Goal: Ask a question

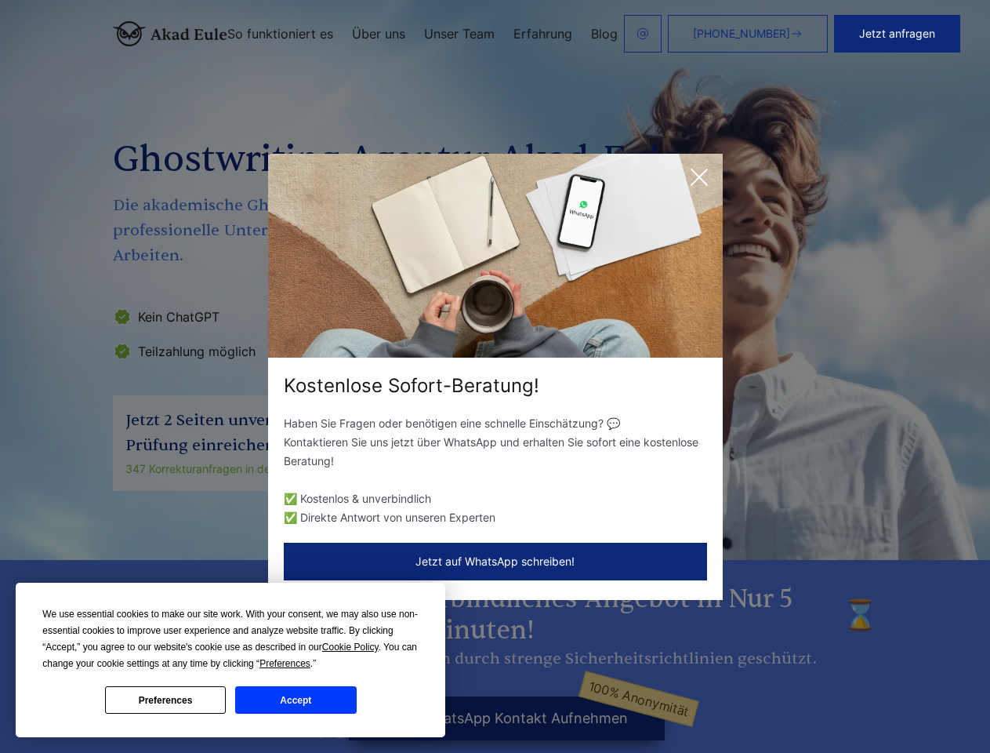
click at [495, 376] on div "Kostenlose Sofort-Beratung!" at bounding box center [495, 385] width 455 height 25
click at [353, 647] on span "Cookie Policy" at bounding box center [350, 646] width 56 height 11
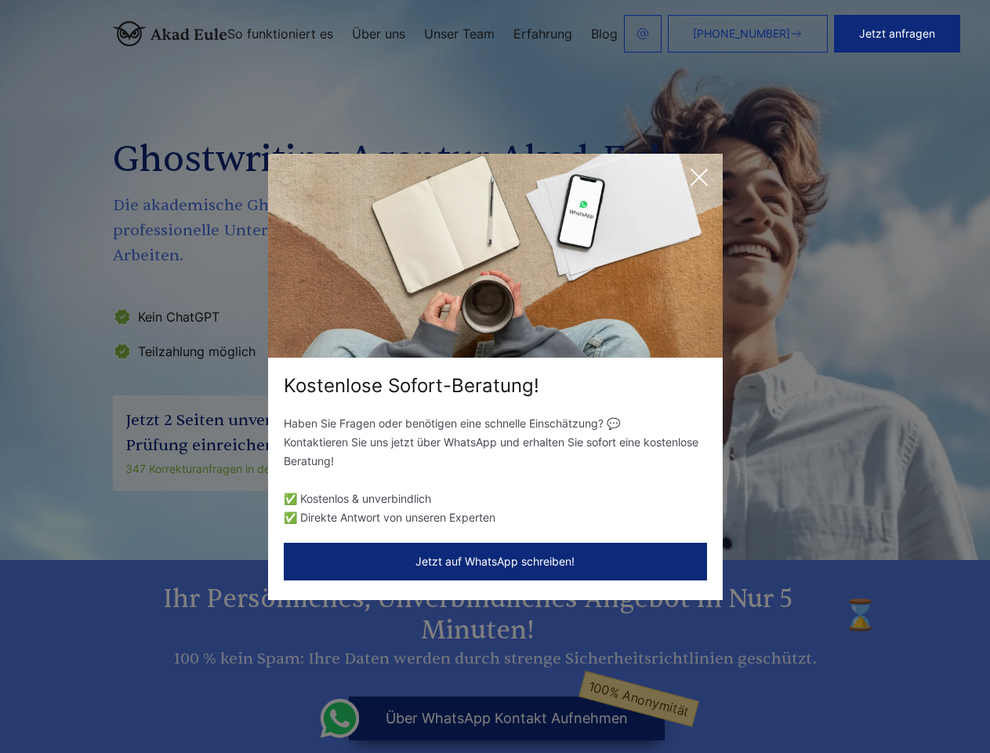
click at [303, 663] on div "Kostenlose Sofort-Beratung! Haben Sie Fragen oder benötigen eine schnelle Einsc…" at bounding box center [495, 376] width 990 height 753
click at [165, 699] on div "Kostenlose Sofort-Beratung! Haben Sie Fragen oder benötigen eine schnelle Einsc…" at bounding box center [495, 376] width 990 height 753
click at [296, 699] on div "Kostenlose Sofort-Beratung! Haben Sie Fragen oder benötigen eine schnelle Einsc…" at bounding box center [495, 376] width 990 height 753
click at [908, 34] on button "Jetzt anfragen" at bounding box center [897, 34] width 126 height 38
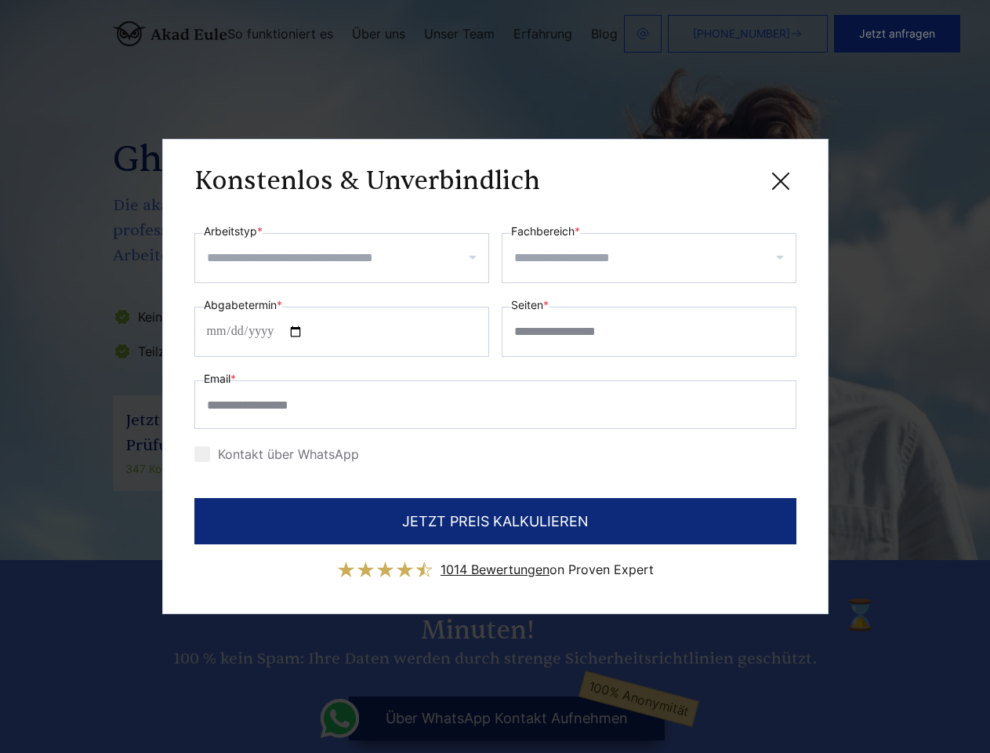
click at [699, 177] on div "Konstenlos & Unverbindlich" at bounding box center [495, 181] width 602 height 20
click at [495, 561] on span "1014 Bewertungen" at bounding box center [495, 569] width 109 height 16
